Goal: Check status

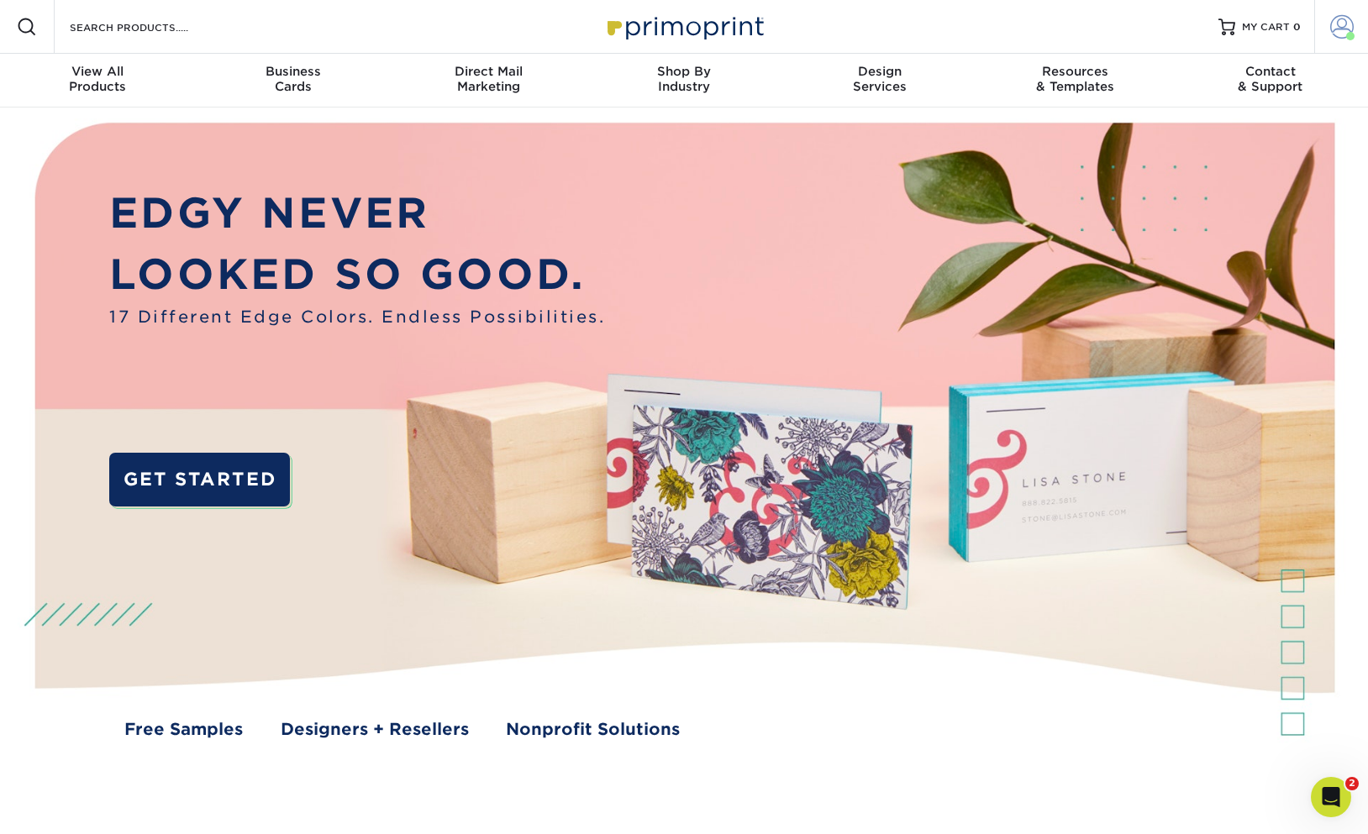
click at [1344, 25] on span at bounding box center [1342, 27] width 24 height 24
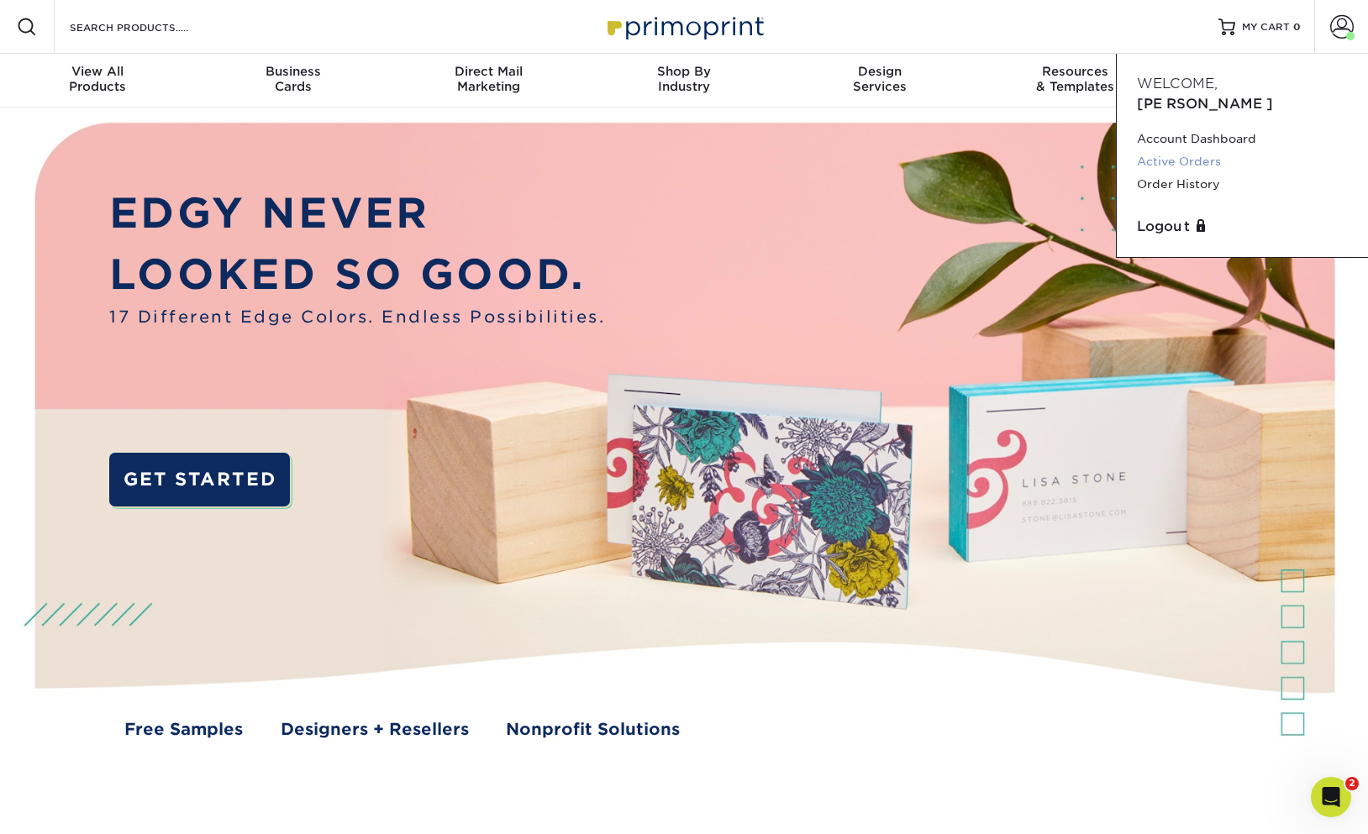
scroll to position [5, 0]
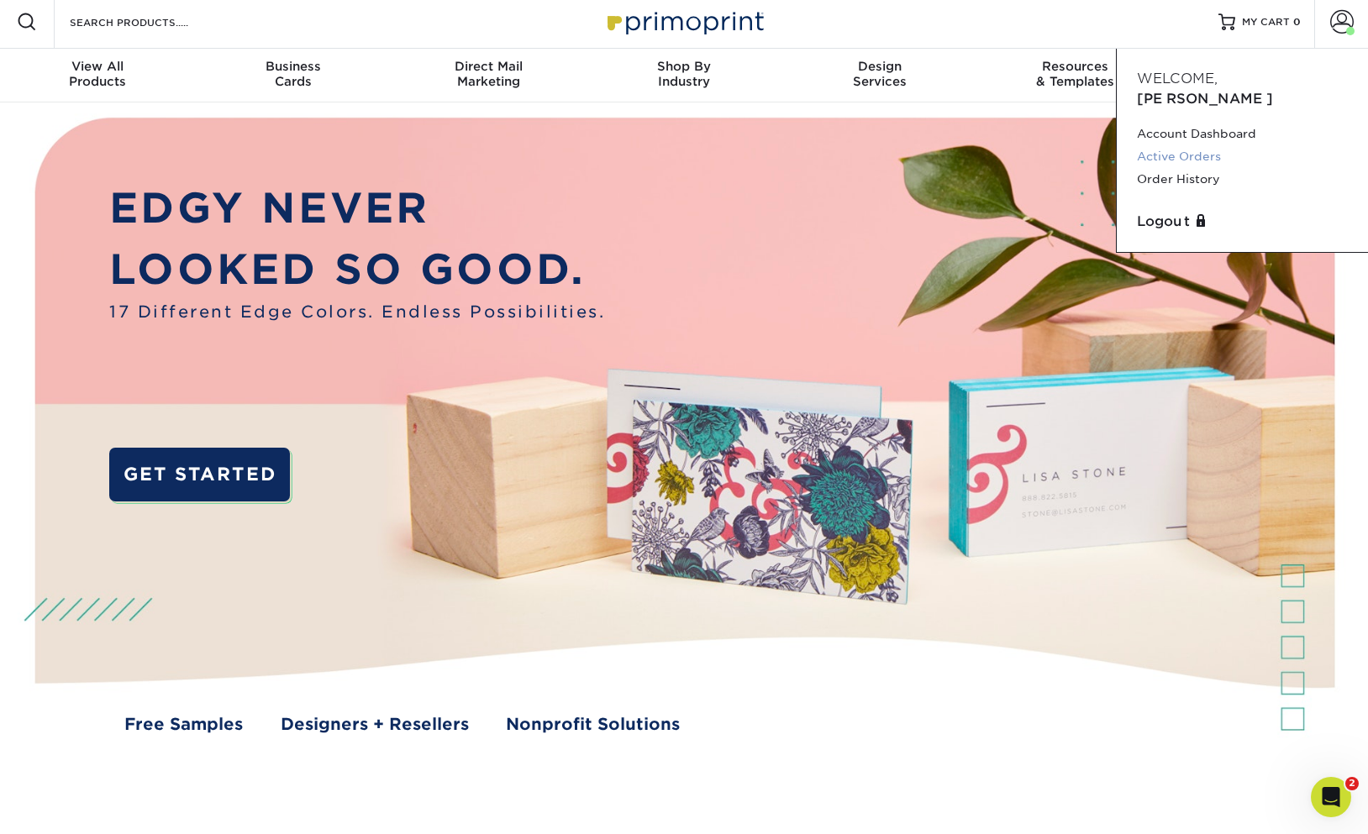
click at [1194, 145] on link "Active Orders" at bounding box center [1242, 156] width 211 height 23
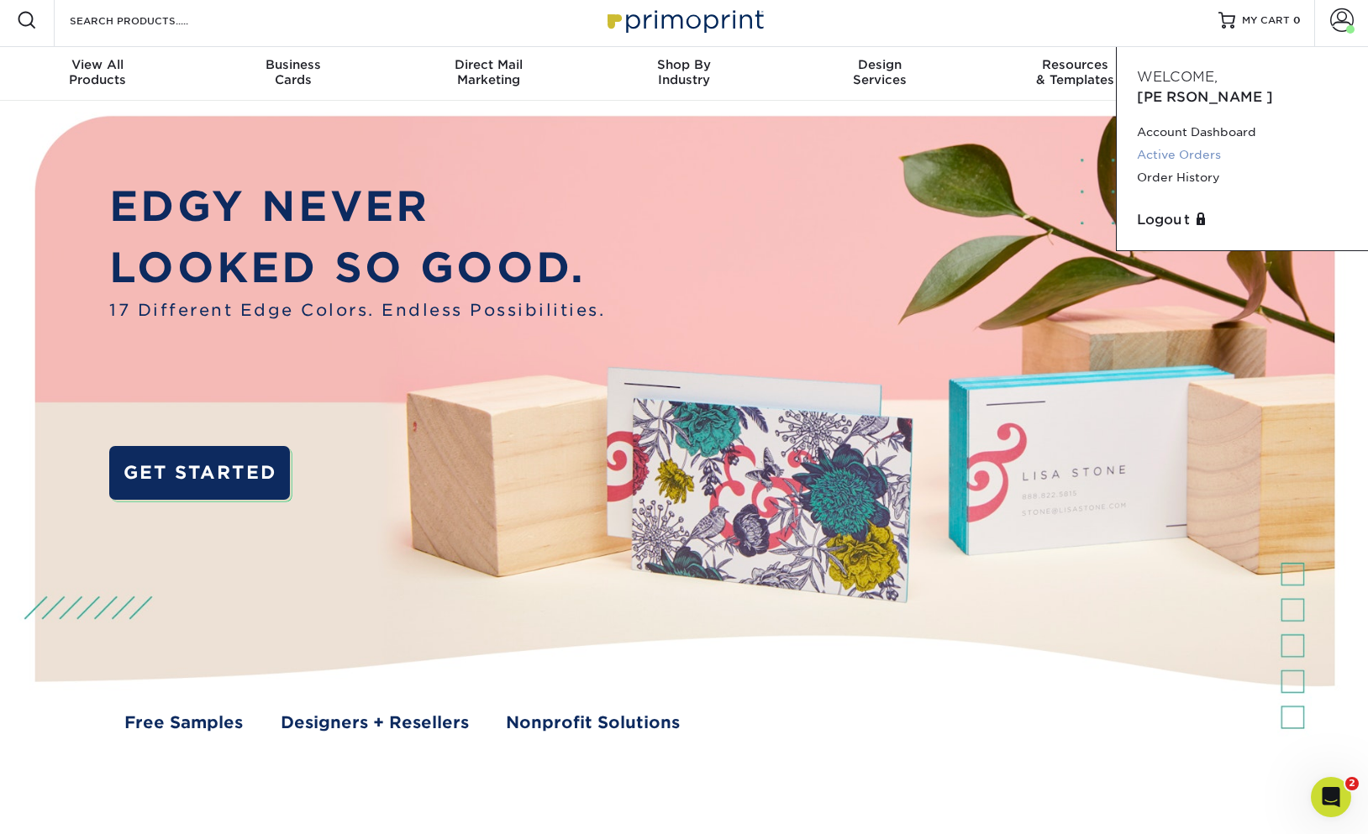
click at [1213, 144] on link "Active Orders" at bounding box center [1242, 155] width 211 height 23
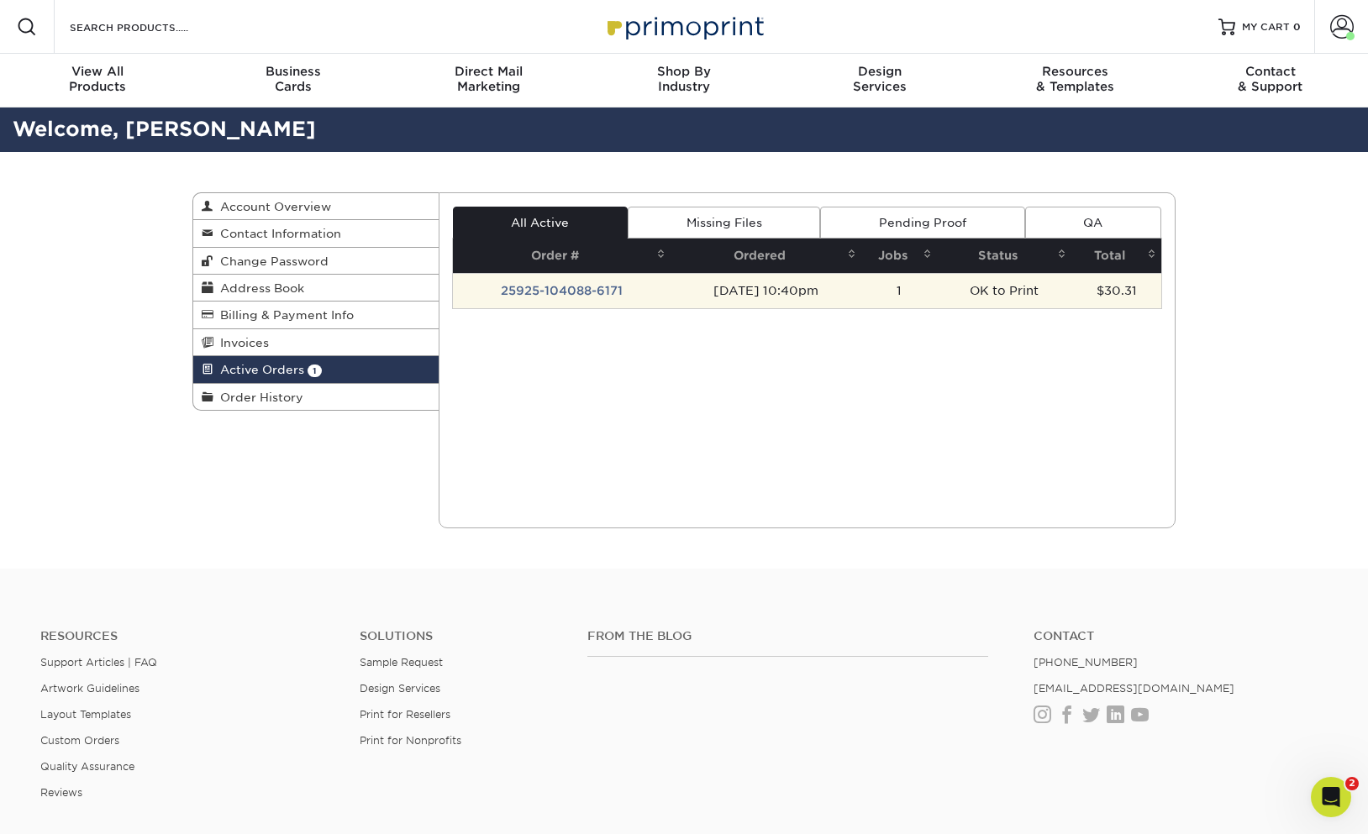
click at [913, 290] on td "1" at bounding box center [899, 290] width 76 height 35
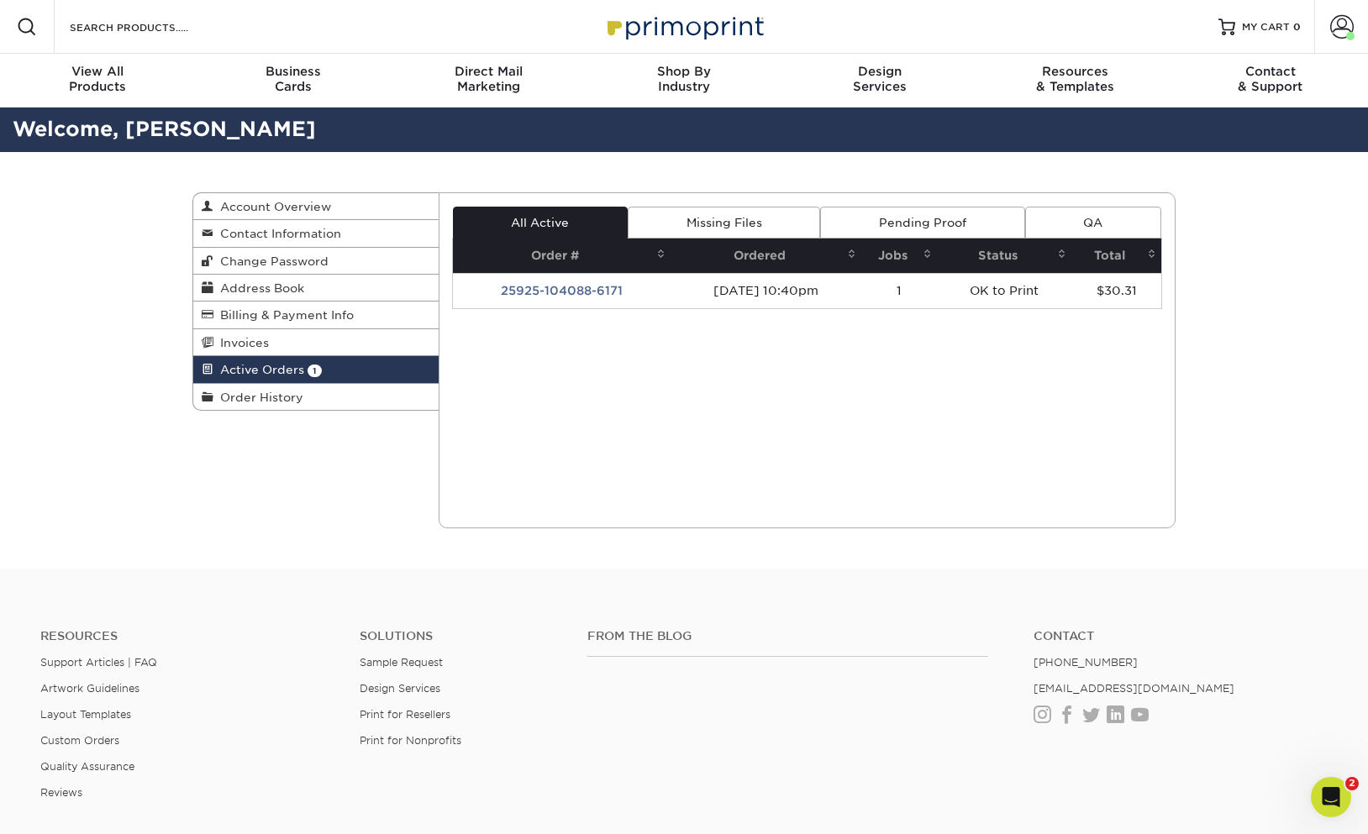
click at [1268, 298] on div "Active Orders Account Overview Contact Information Change Password Address Book…" at bounding box center [684, 360] width 1368 height 417
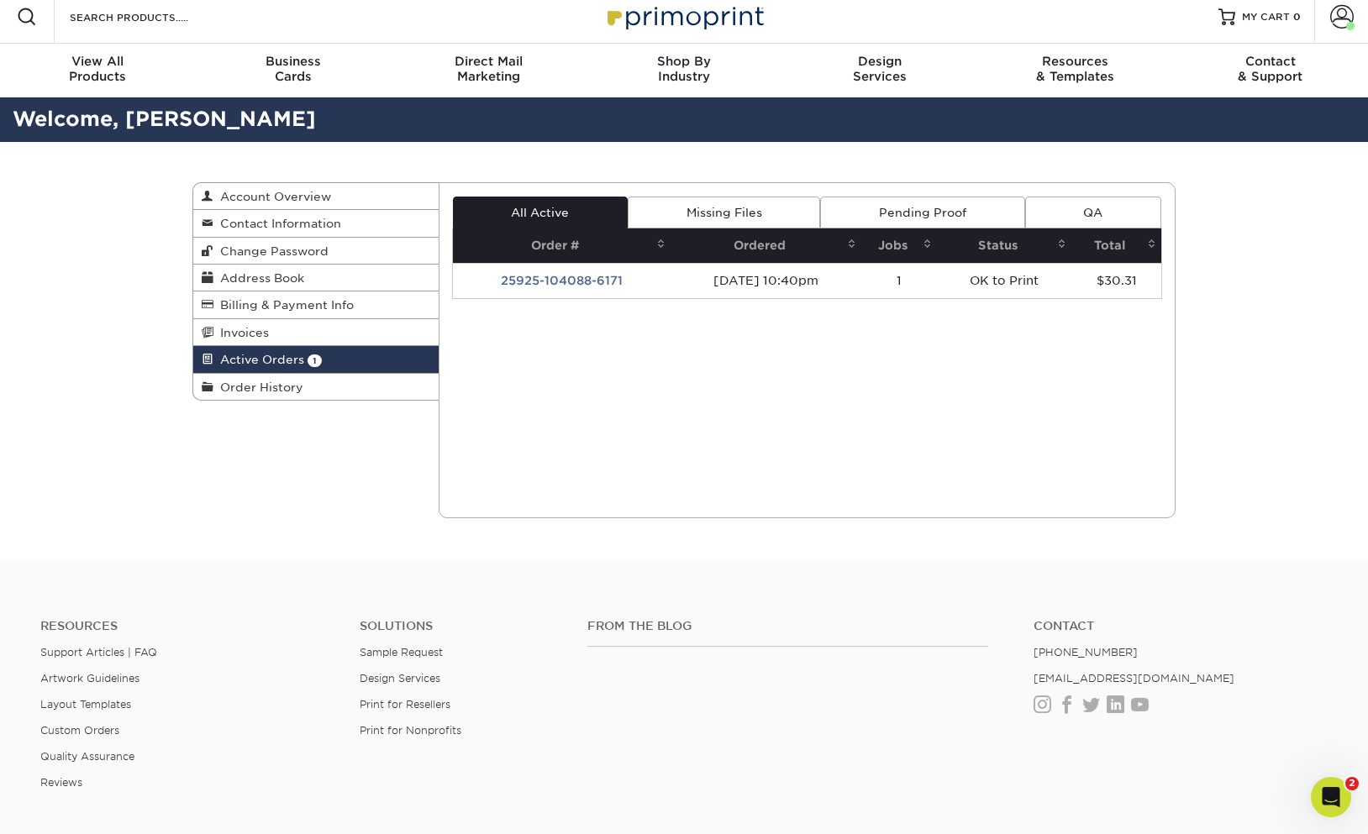
scroll to position [9, 0]
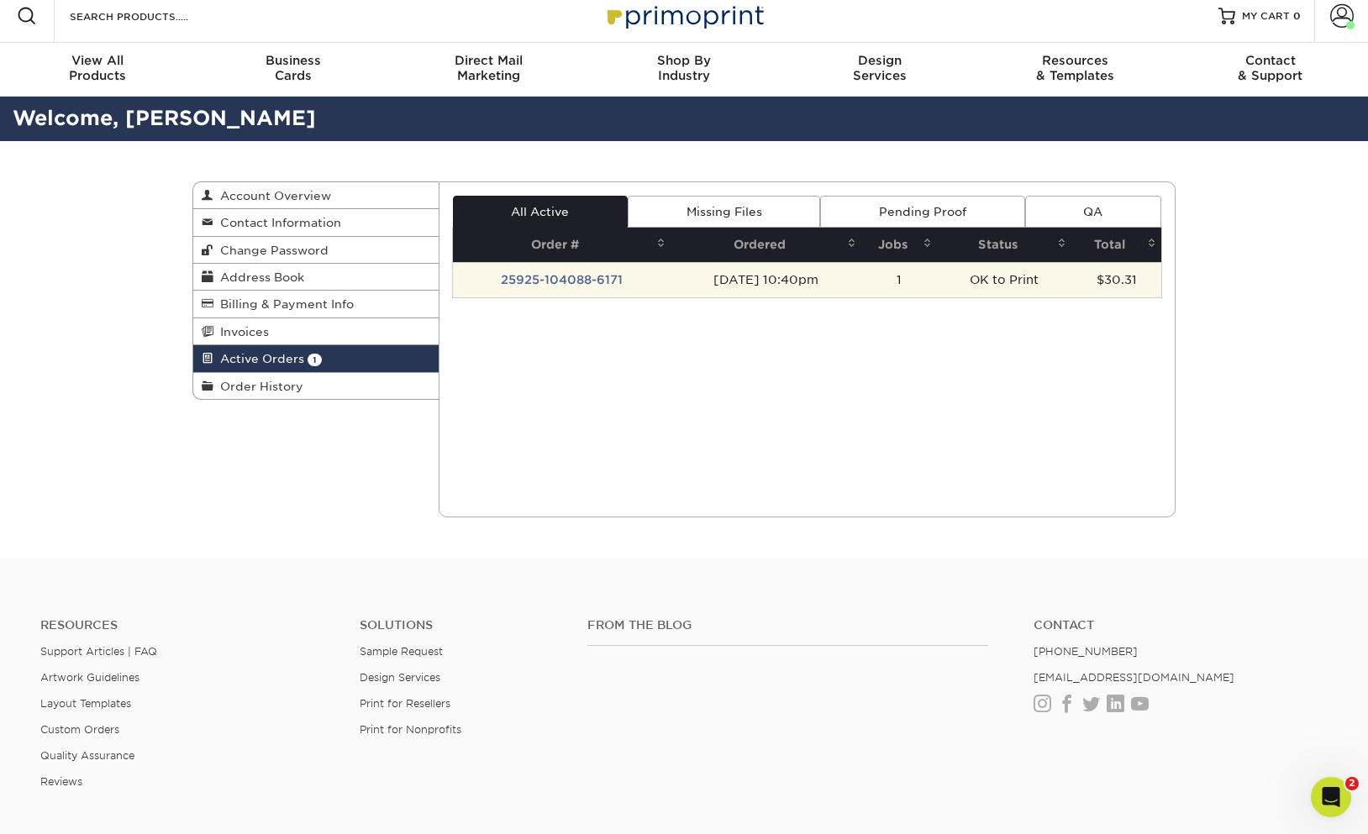
click at [558, 281] on td "25925-104088-6171" at bounding box center [562, 279] width 218 height 35
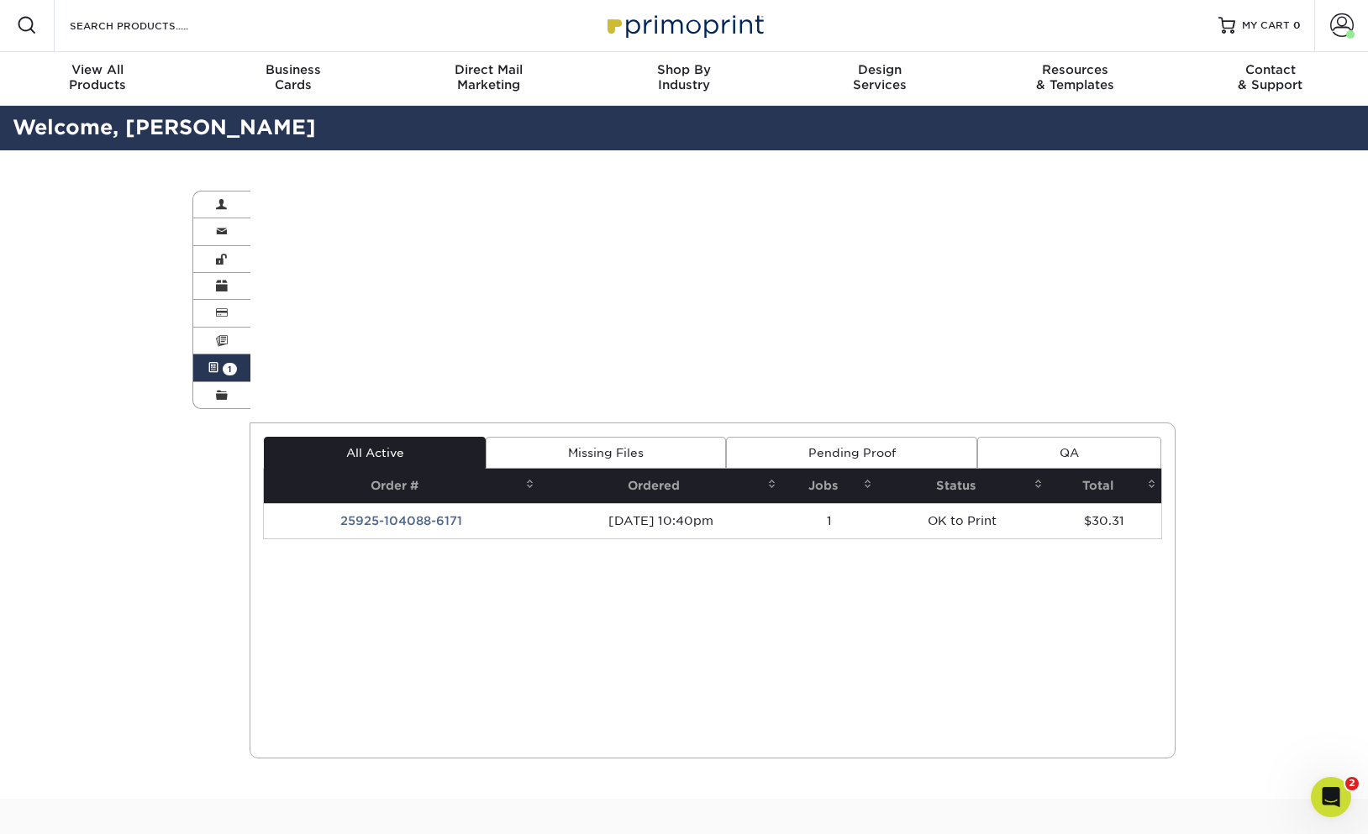
scroll to position [1, 0]
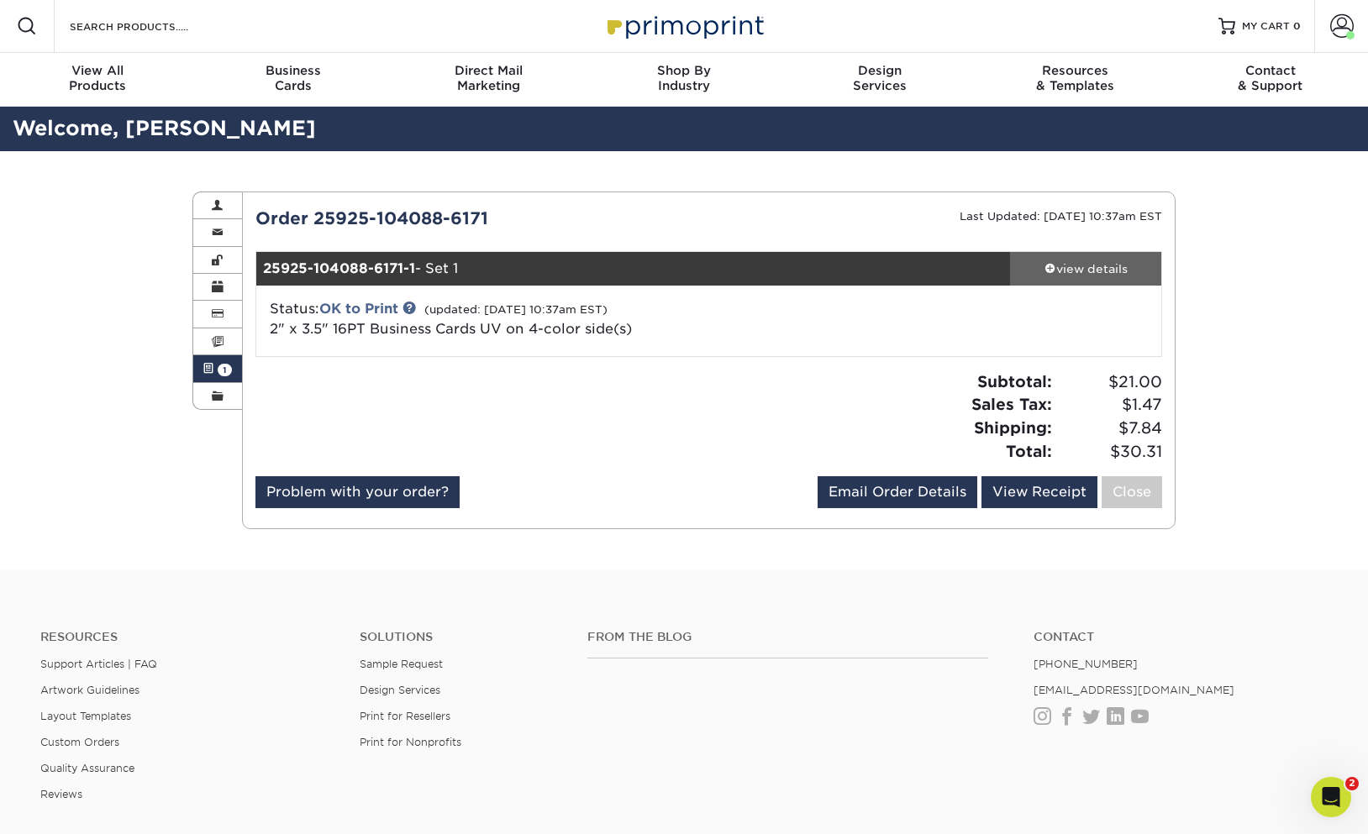
click at [1087, 274] on div "view details" at bounding box center [1085, 268] width 151 height 17
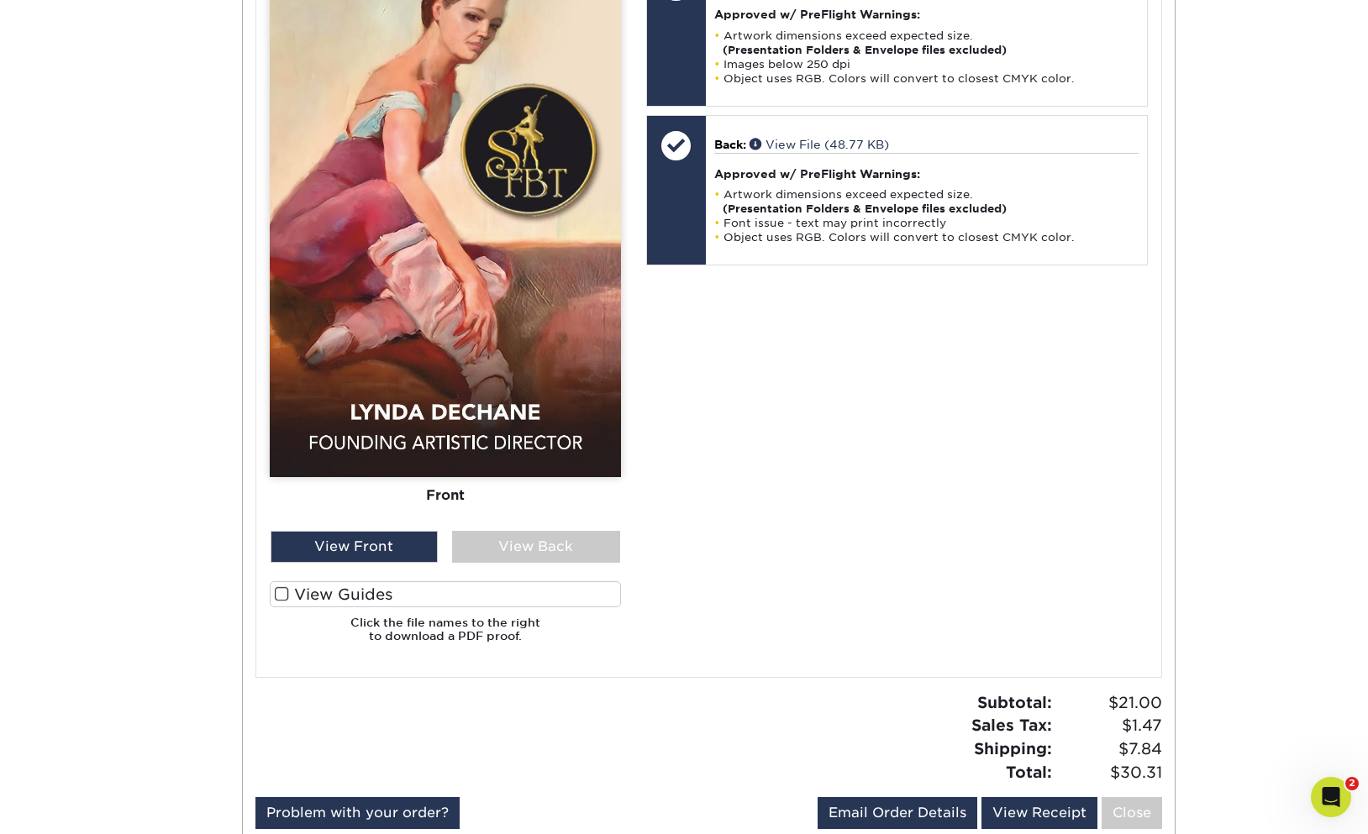
scroll to position [0, 0]
